Goal: Task Accomplishment & Management: Complete application form

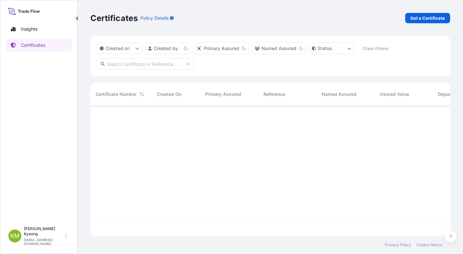
scroll to position [129, 355]
click at [425, 21] on link "Get a Certificate" at bounding box center [427, 18] width 45 height 10
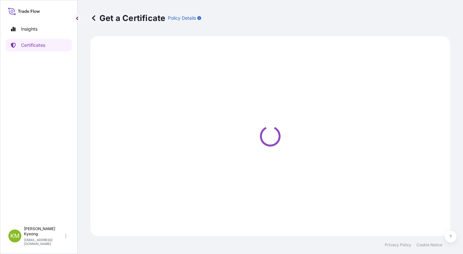
select select "Sea"
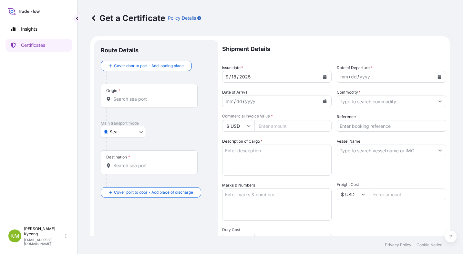
click at [140, 95] on div "Origin *" at bounding box center [149, 96] width 97 height 24
click at [140, 96] on input "Origin *" at bounding box center [151, 99] width 76 height 6
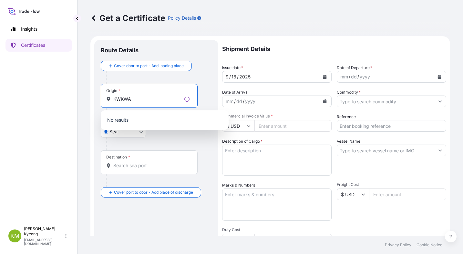
click at [119, 102] on input "KWKWA" at bounding box center [147, 99] width 68 height 6
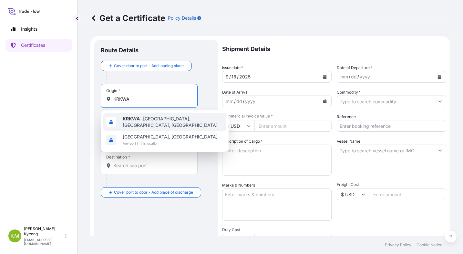
click at [125, 121] on b "KRKWA" at bounding box center [131, 118] width 17 height 5
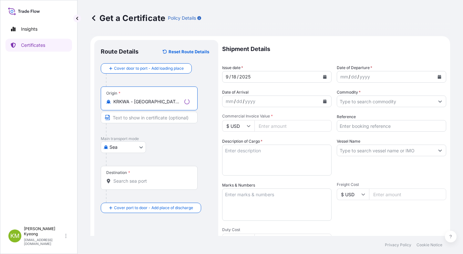
type input "KRKWA - [GEOGRAPHIC_DATA], [GEOGRAPHIC_DATA], [GEOGRAPHIC_DATA]"
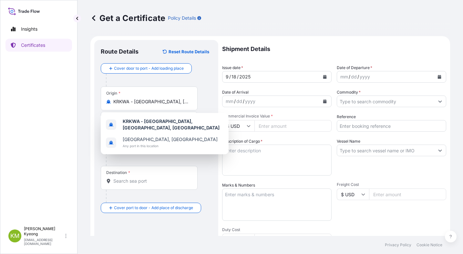
click at [338, 177] on div "Shipment Details Issue date * [DATE] Date of Departure * mm / dd / yyyy Date of…" at bounding box center [334, 193] width 224 height 307
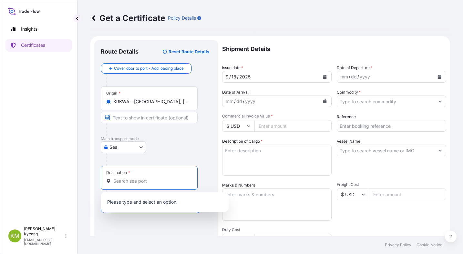
click at [137, 182] on input "Destination *" at bounding box center [151, 181] width 76 height 6
paste input "SHEKOU, [GEOGRAPHIC_DATA]"
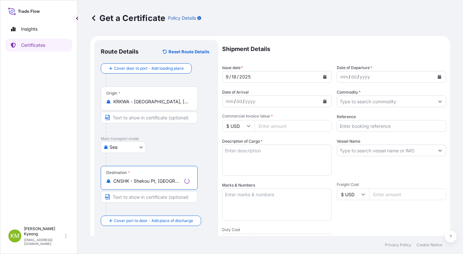
type input "CNSHK - Shekou Pt, [GEOGRAPHIC_DATA]"
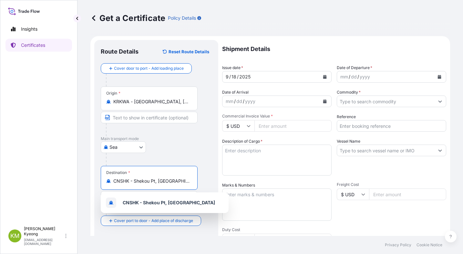
click at [356, 152] on input "Vessel Name" at bounding box center [385, 151] width 97 height 12
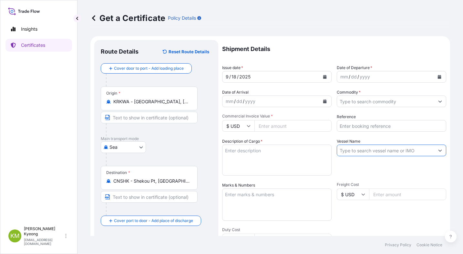
paste input "STARSHIP AQUILA"
click at [390, 151] on input "STARSHIP AQUILA" at bounding box center [385, 151] width 97 height 12
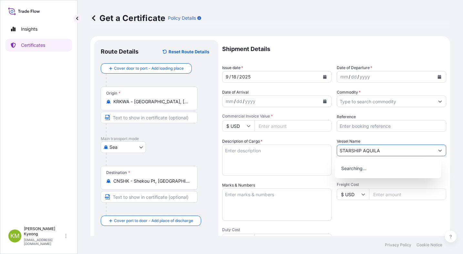
paste input "2511S"
type input "STARSHIP AQUILA 2511S"
click at [437, 78] on icon "Calendar" at bounding box center [439, 77] width 4 height 4
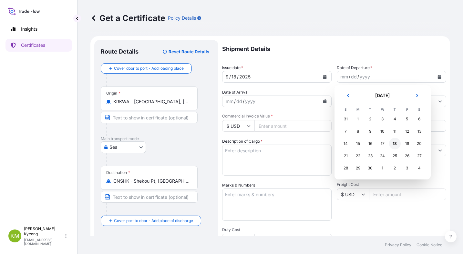
click at [395, 144] on div "18" at bounding box center [395, 144] width 12 height 12
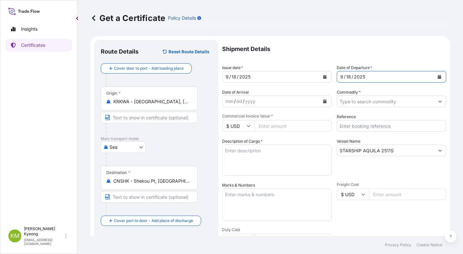
click at [365, 98] on input "Commodity *" at bounding box center [385, 101] width 97 height 12
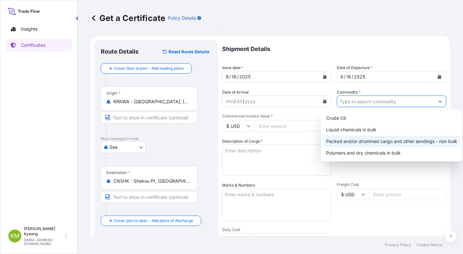
click at [387, 141] on div "Packed and/or drummed cargo and other sendings - non bulk" at bounding box center [391, 141] width 136 height 12
type input "Packed and/or drummed cargo and other sendings - non bulk"
click at [409, 141] on div "Packed and/or drummed cargo and other sendings - non bulk" at bounding box center [391, 141] width 136 height 12
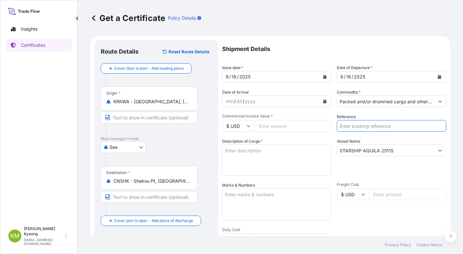
click at [372, 126] on input "Reference" at bounding box center [390, 126] width 109 height 12
paste input "2331409"
type input "2331409"
drag, startPoint x: 316, startPoint y: 59, endPoint x: 307, endPoint y: 78, distance: 20.9
click at [316, 59] on div "Shipment Details Issue date * [DATE] Date of Departure * [DATE] Date of Arrival…" at bounding box center [334, 193] width 224 height 307
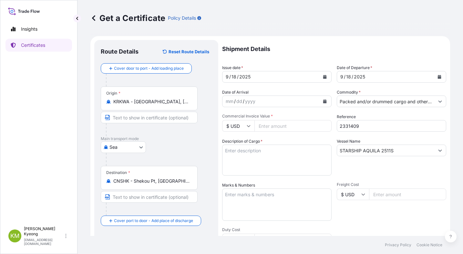
click at [271, 125] on input "Commercial Invoice Value *" at bounding box center [292, 126] width 77 height 12
type input "27000"
drag, startPoint x: 259, startPoint y: 157, endPoint x: 55, endPoint y: 200, distance: 208.0
click at [258, 157] on textarea "Description of Cargo *" at bounding box center [276, 160] width 109 height 31
click at [258, 159] on textarea "Description of Cargo *" at bounding box center [276, 160] width 109 height 31
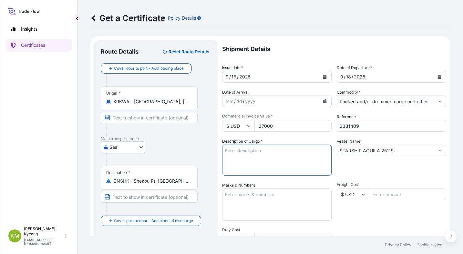
paste textarea "POLYPROPYLENE HP552R QUANTITY: 24MT"
click at [266, 152] on textarea "POLYPROPYLENE HP552R QUANTITY: 24MT" at bounding box center [276, 160] width 109 height 31
click at [284, 152] on textarea "POLYPROPYLENE HP552R QUANTITY: 24MT" at bounding box center [276, 160] width 109 height 31
type textarea "POLYPROPYLENE HP552R QUANTITY: 24MT"
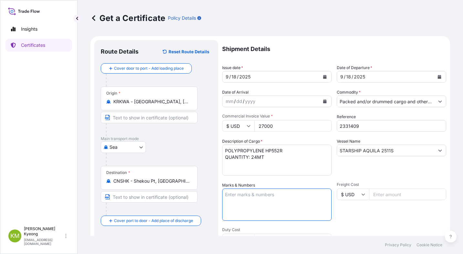
drag, startPoint x: 243, startPoint y: 201, endPoint x: 239, endPoint y: 201, distance: 3.5
click at [239, 201] on textarea "Marks & Numbers" at bounding box center [276, 204] width 109 height 32
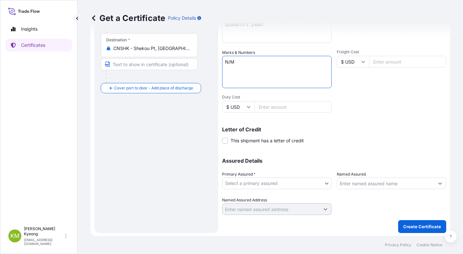
scroll to position [134, 0]
type textarea "N/M"
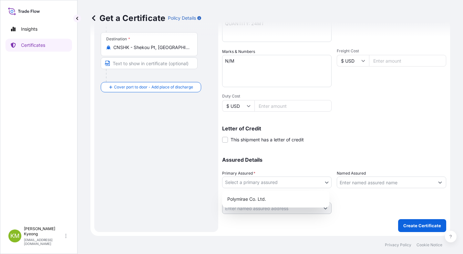
click at [242, 182] on body "Insights Certificates [PERSON_NAME] Min [PERSON_NAME] [EMAIL_ADDRESS][DOMAIN_NA…" at bounding box center [231, 127] width 463 height 254
click at [247, 198] on div "Polymirae Co. Ltd." at bounding box center [276, 199] width 102 height 12
select select "32021"
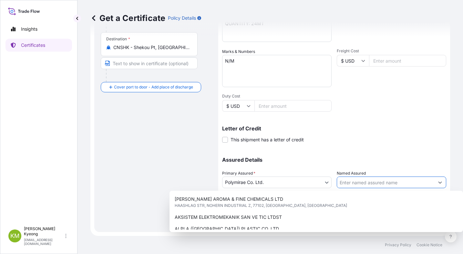
click at [356, 179] on input "Named Assured" at bounding box center [385, 182] width 97 height 12
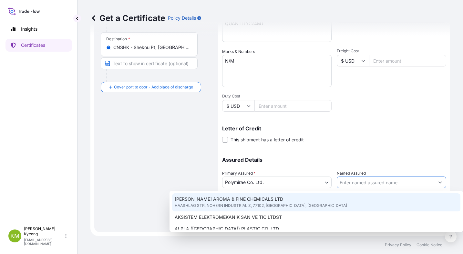
click at [348, 182] on input "Named Assured" at bounding box center [385, 182] width 97 height 12
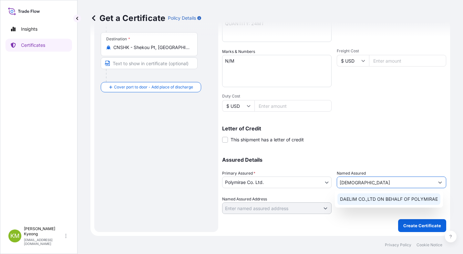
click at [358, 198] on span "DAELIM CO.,LTD ON BEHALF OF POLYMIRAE" at bounding box center [389, 199] width 98 height 6
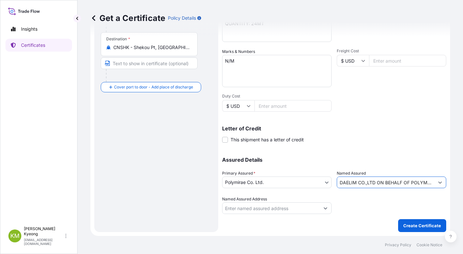
type input "DAELIM CO.,LTD ON BEHALF OF POLYMIRAE"
click at [422, 227] on p "Create Certificate" at bounding box center [422, 225] width 38 height 6
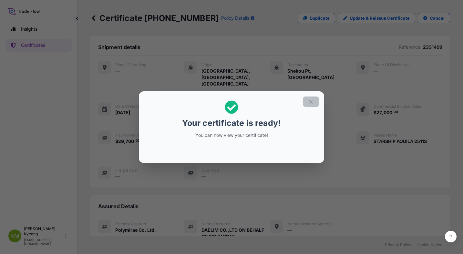
click at [308, 102] on icon "button" at bounding box center [311, 102] width 6 height 6
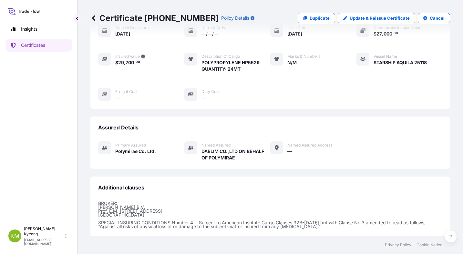
scroll to position [138, 0]
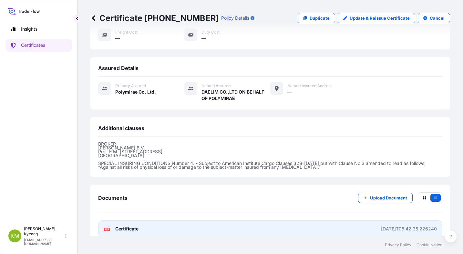
click at [156, 220] on link "PDF Certificate [DATE]T05:42:35.226240" at bounding box center [270, 228] width 344 height 17
